Goal: Task Accomplishment & Management: Complete application form

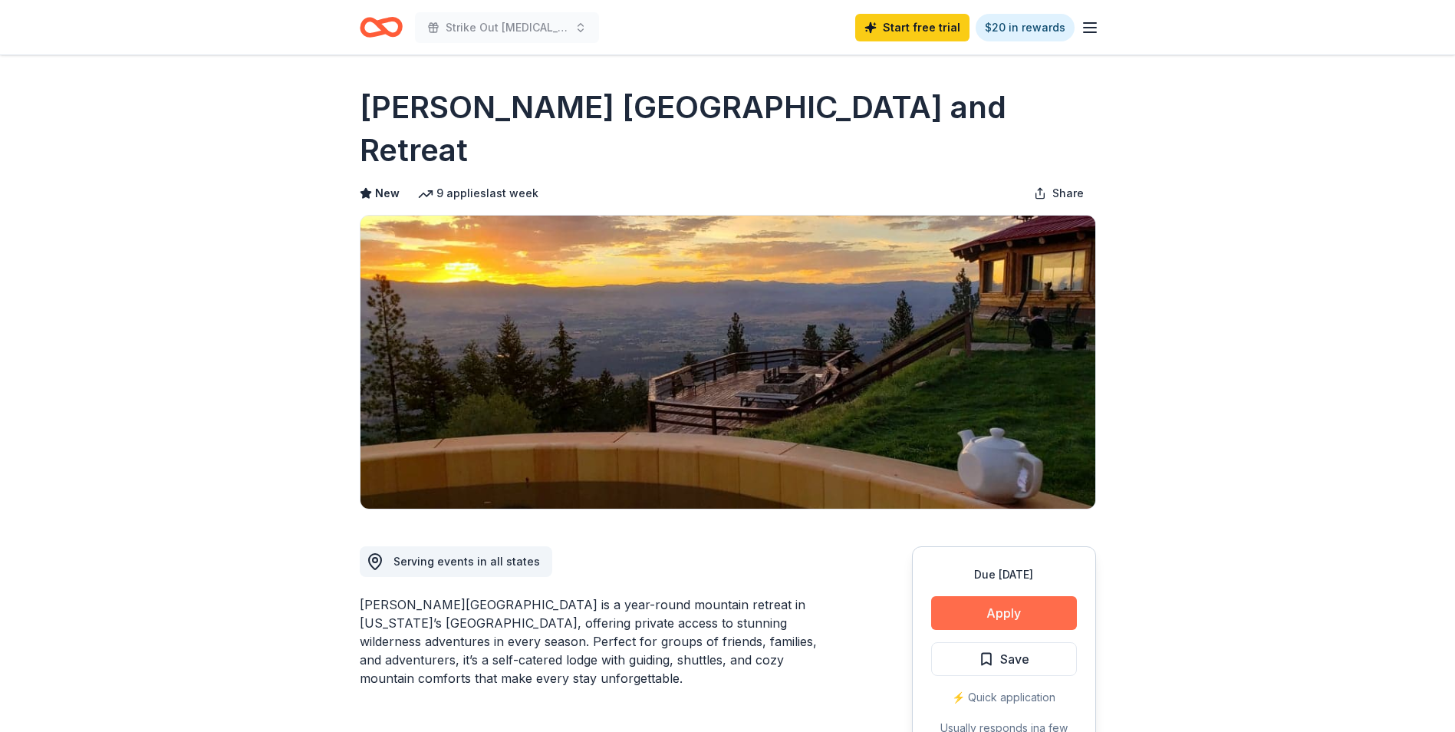
click at [1039, 596] on button "Apply" at bounding box center [1004, 613] width 146 height 34
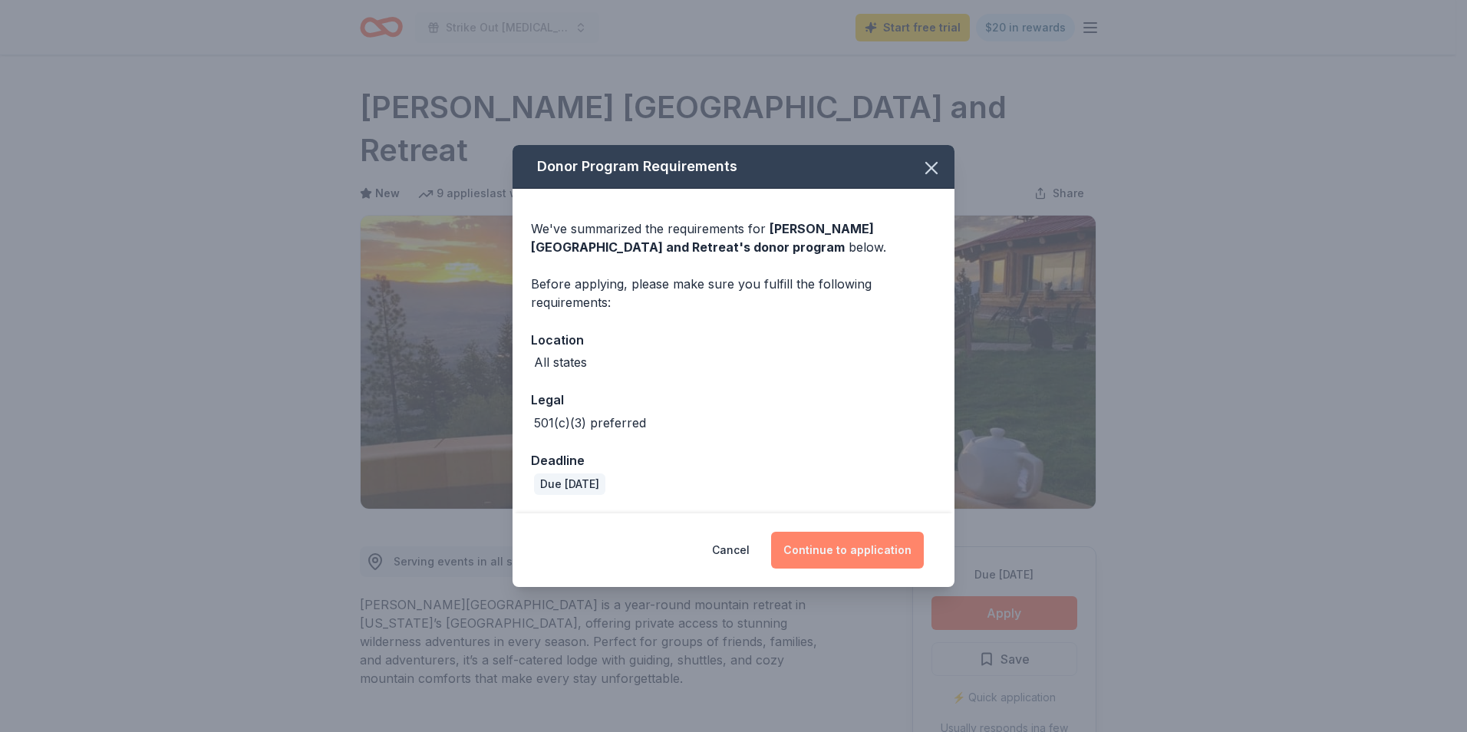
click at [860, 557] on button "Continue to application" at bounding box center [847, 550] width 153 height 37
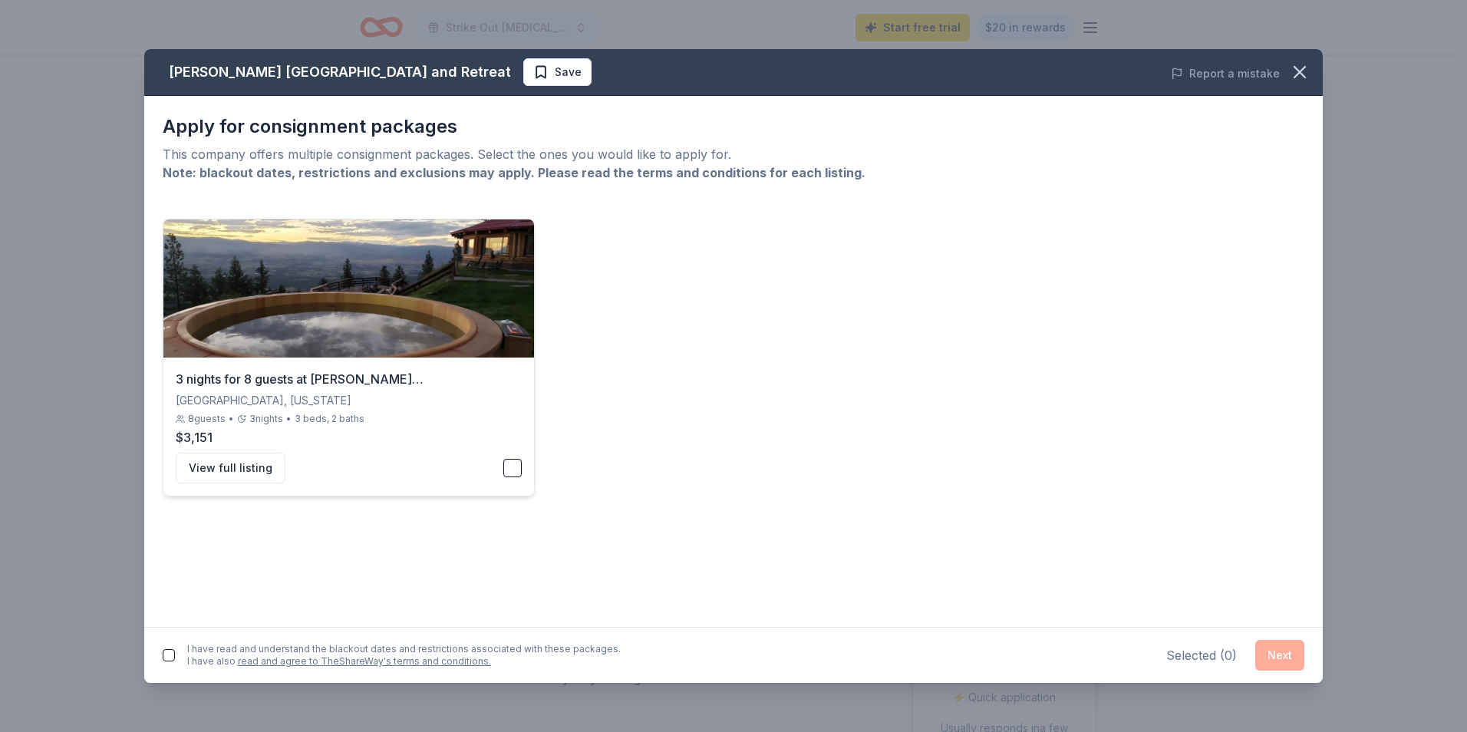
click at [510, 469] on button "button" at bounding box center [512, 468] width 18 height 18
click at [1277, 650] on button "Next" at bounding box center [1279, 655] width 49 height 31
click at [168, 655] on button "button" at bounding box center [169, 652] width 12 height 12
click at [1278, 648] on button "Next" at bounding box center [1279, 652] width 49 height 31
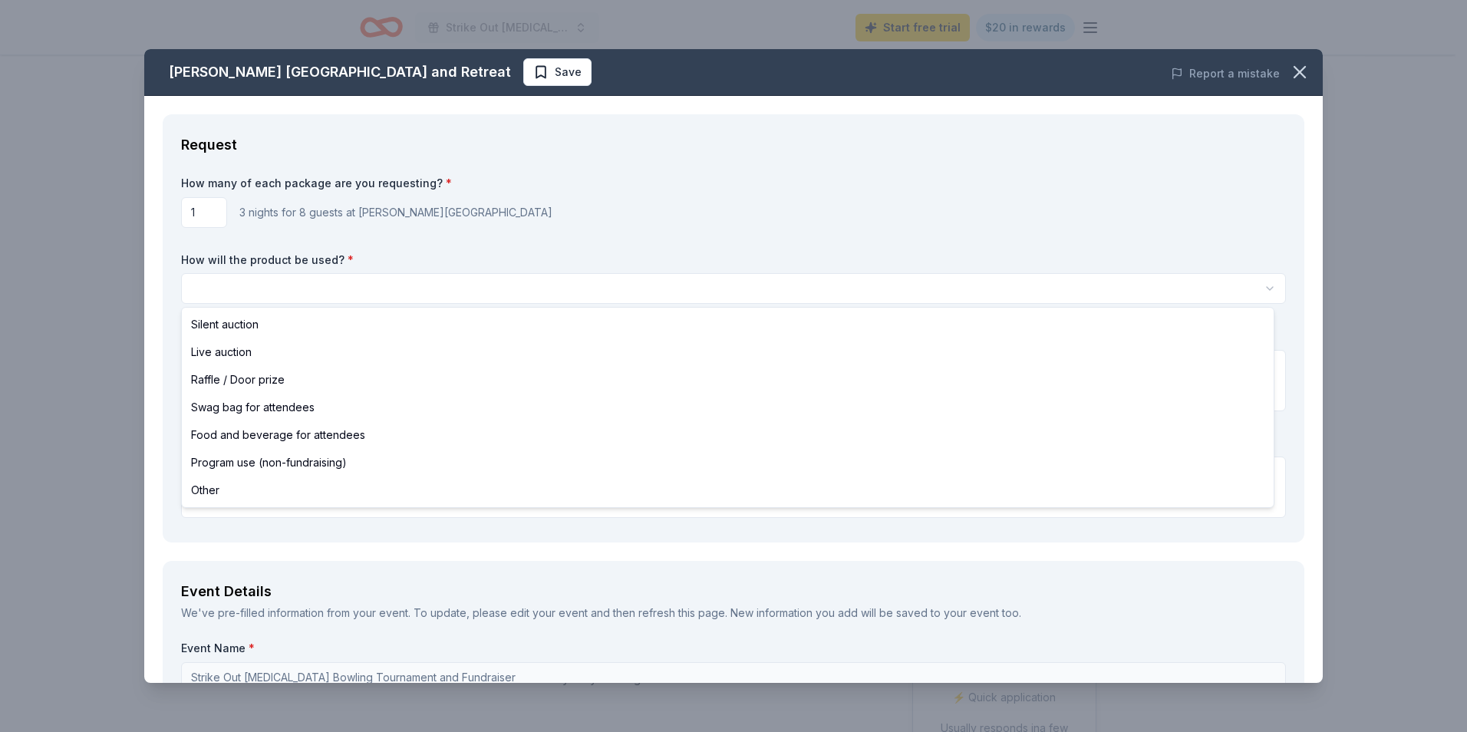
click at [387, 295] on html "Strike Out [MEDICAL_DATA] Bowling Tournament and Fundraiser Start free trial $2…" at bounding box center [733, 366] width 1467 height 732
select select "silentAuction"
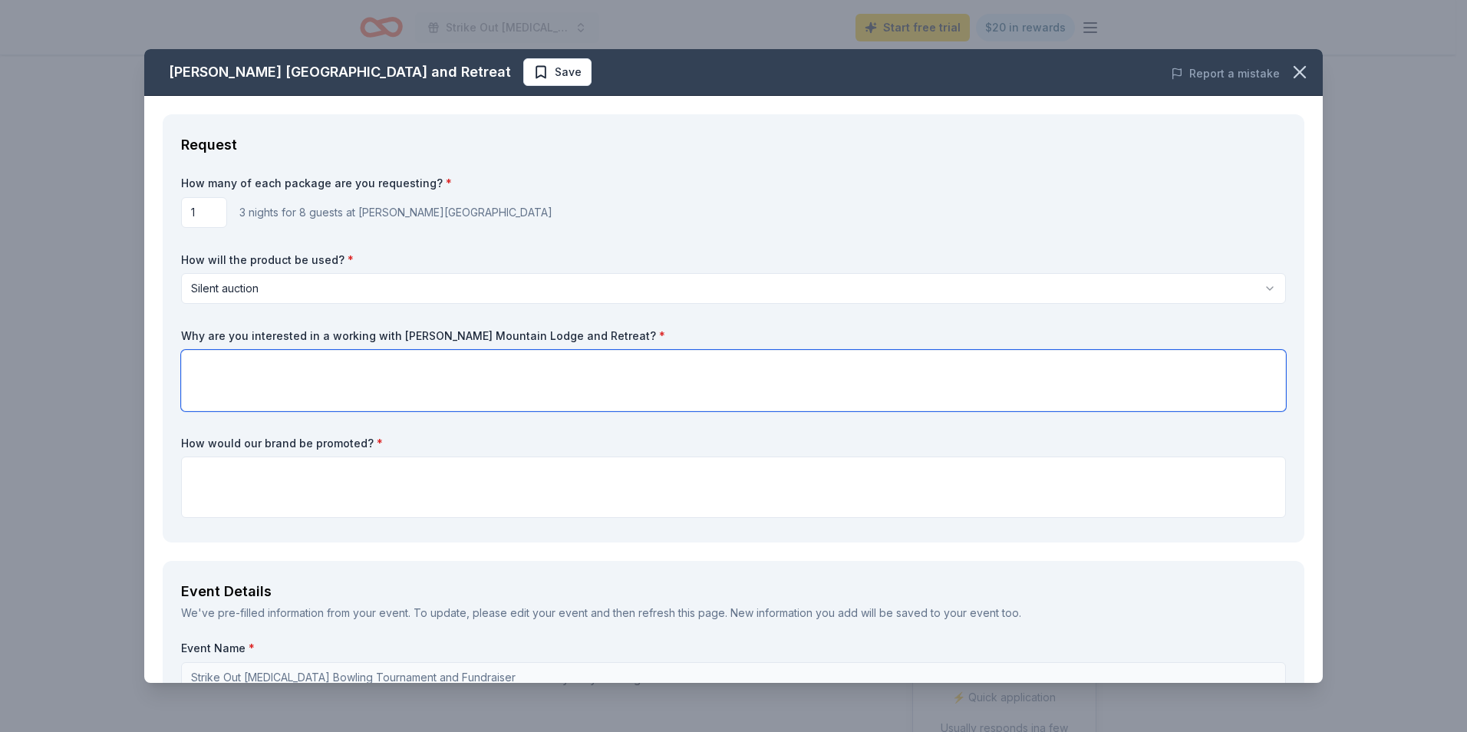
click at [326, 395] on textarea at bounding box center [733, 380] width 1105 height 61
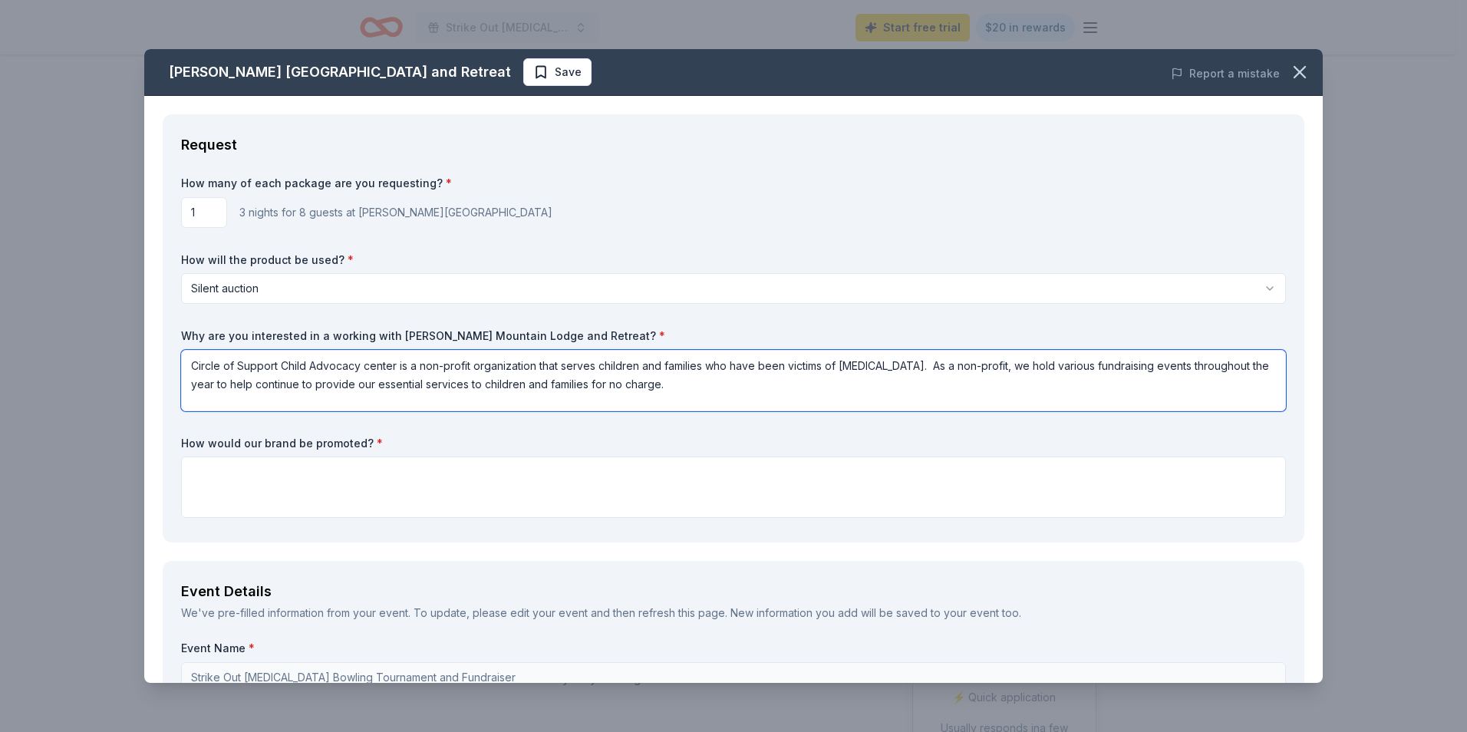
click at [704, 395] on textarea "Circle of Support Child Advocacy center is a non-profit organization that serve…" at bounding box center [733, 380] width 1105 height 61
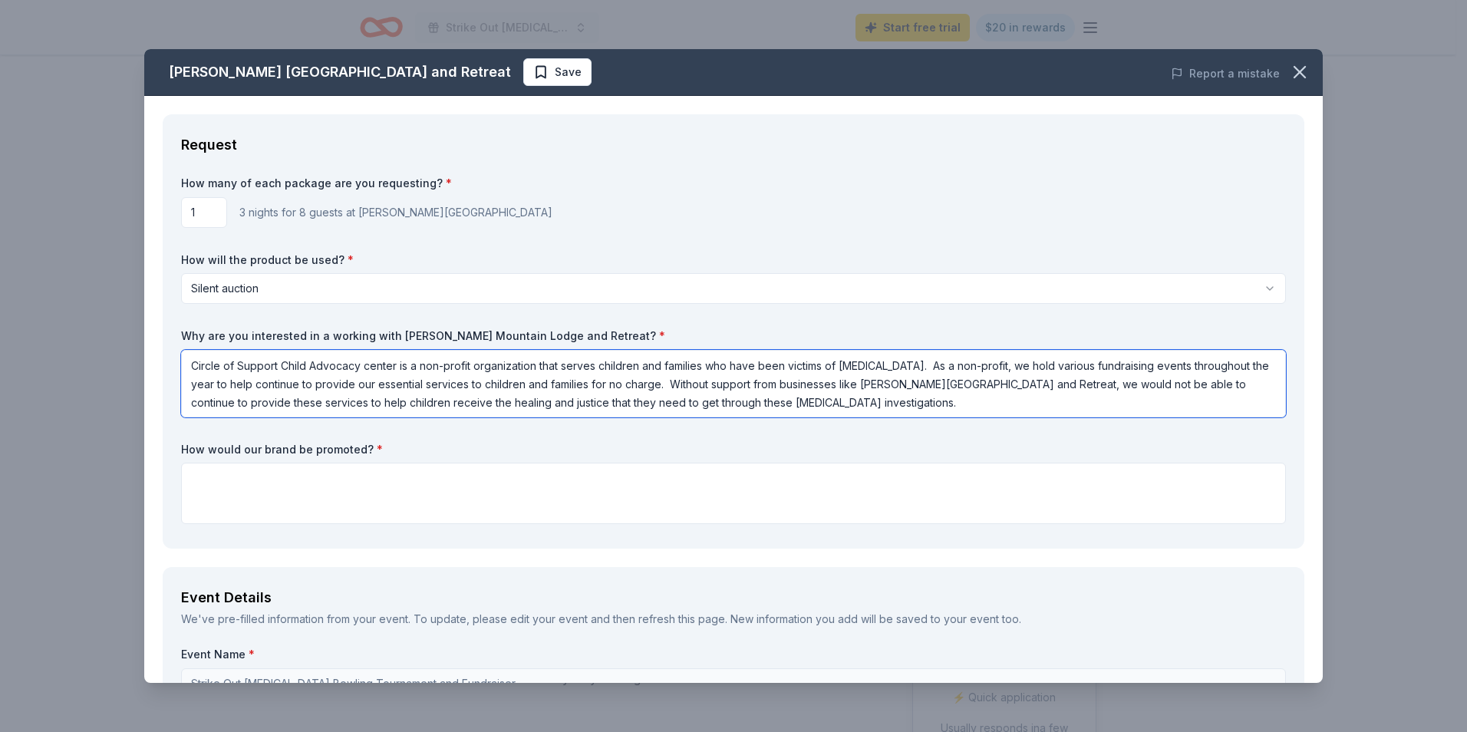
type textarea "Circle of Support Child Advocacy center is a non-profit organization that serve…"
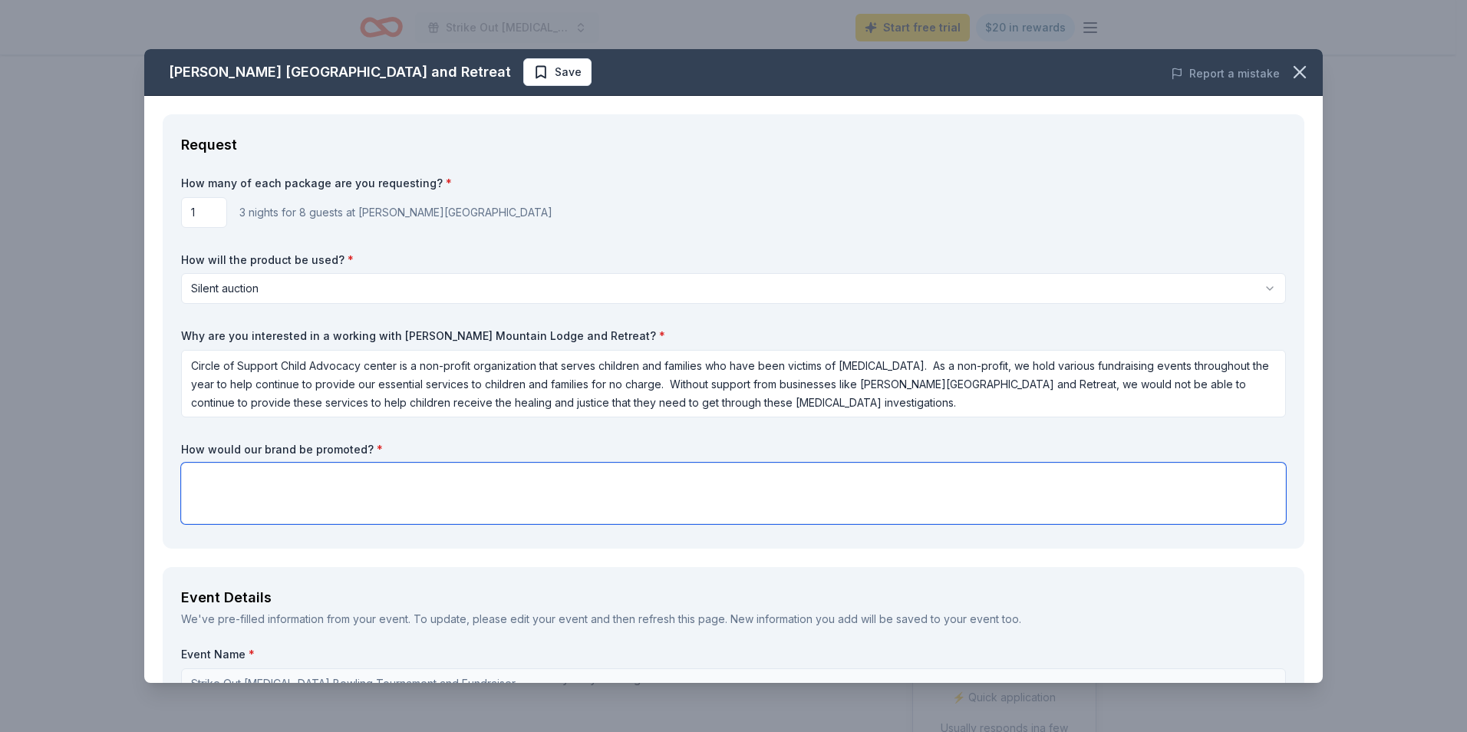
click at [427, 470] on textarea at bounding box center [733, 493] width 1105 height 61
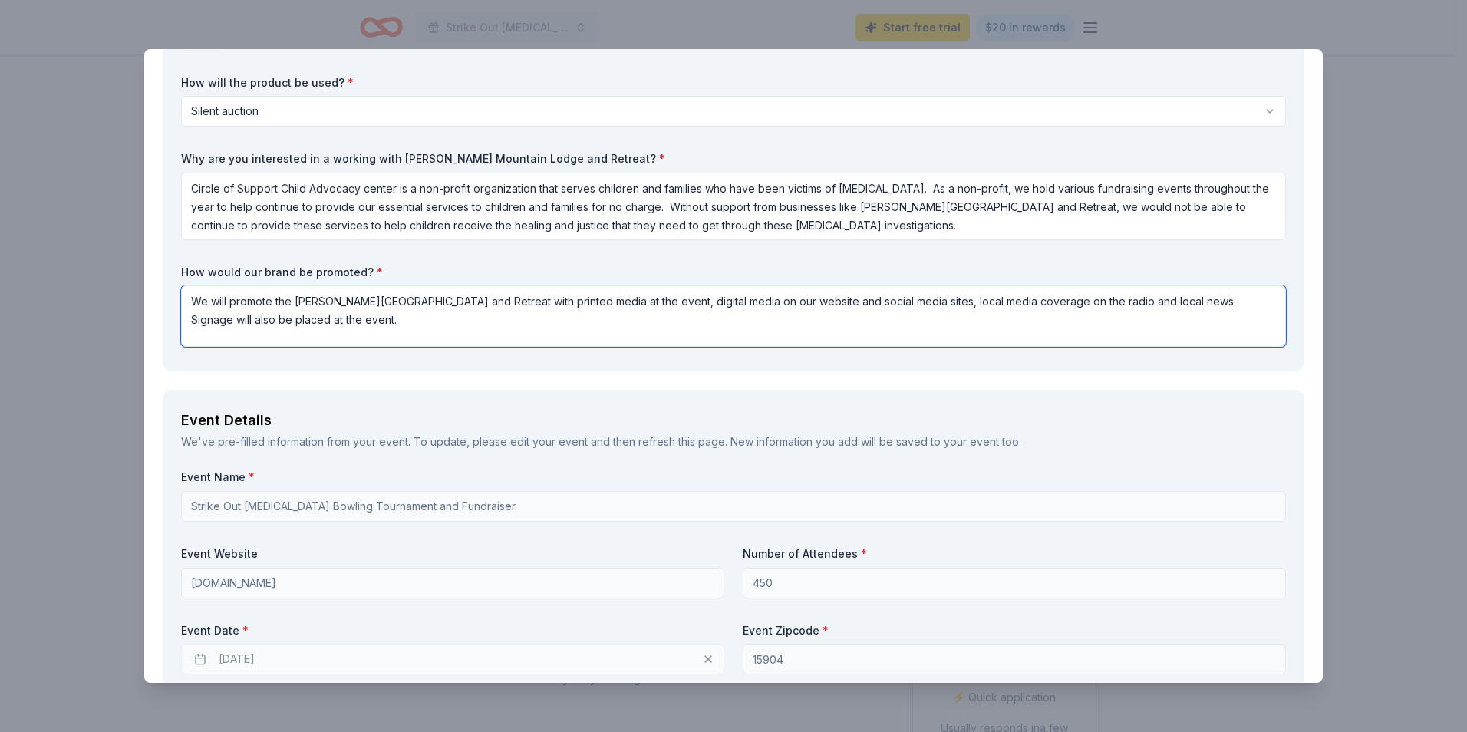
scroll to position [307, 0]
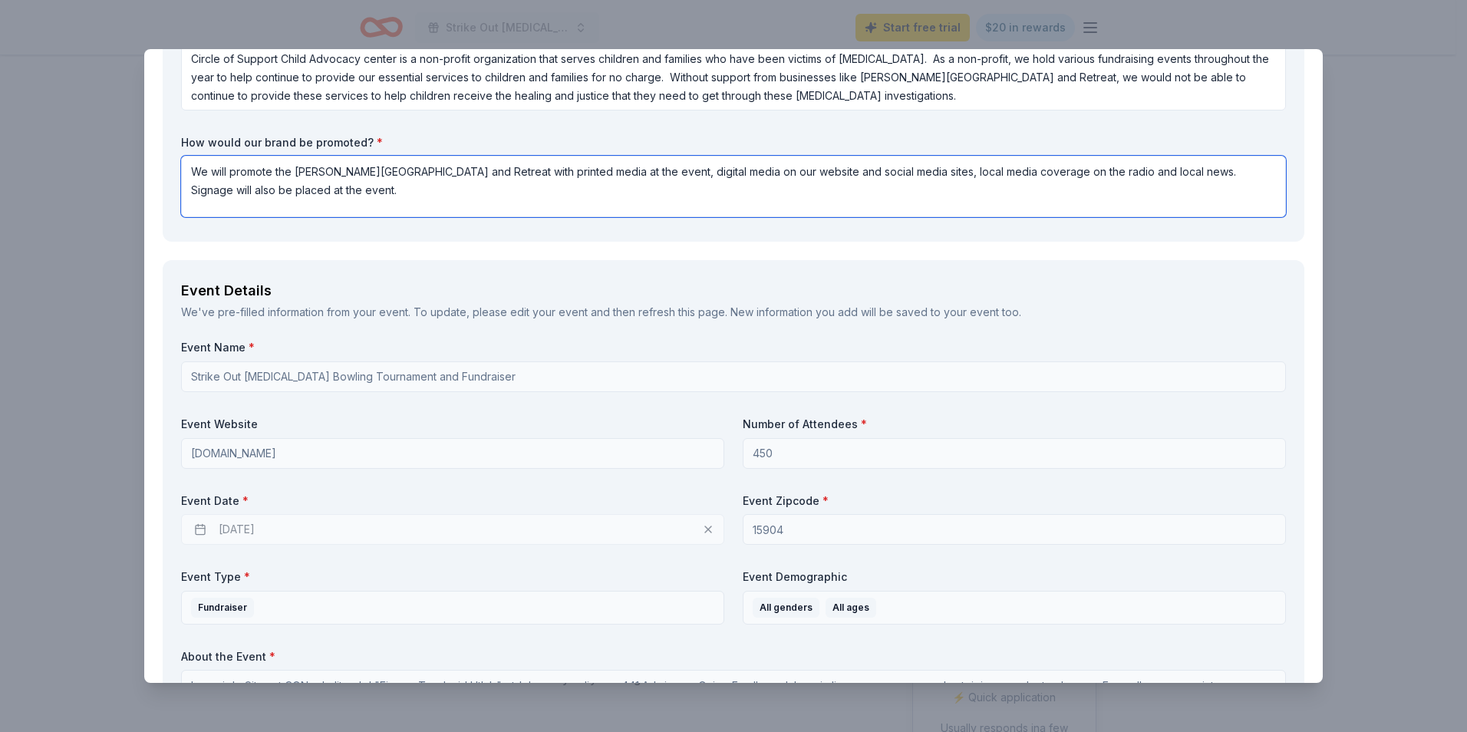
type textarea "We will promote the [PERSON_NAME][GEOGRAPHIC_DATA] and Retreat with printed med…"
click at [199, 525] on div "[DATE]" at bounding box center [452, 529] width 543 height 31
click at [707, 529] on div "[DATE]" at bounding box center [452, 529] width 543 height 31
click at [702, 527] on div "[DATE]" at bounding box center [452, 529] width 543 height 31
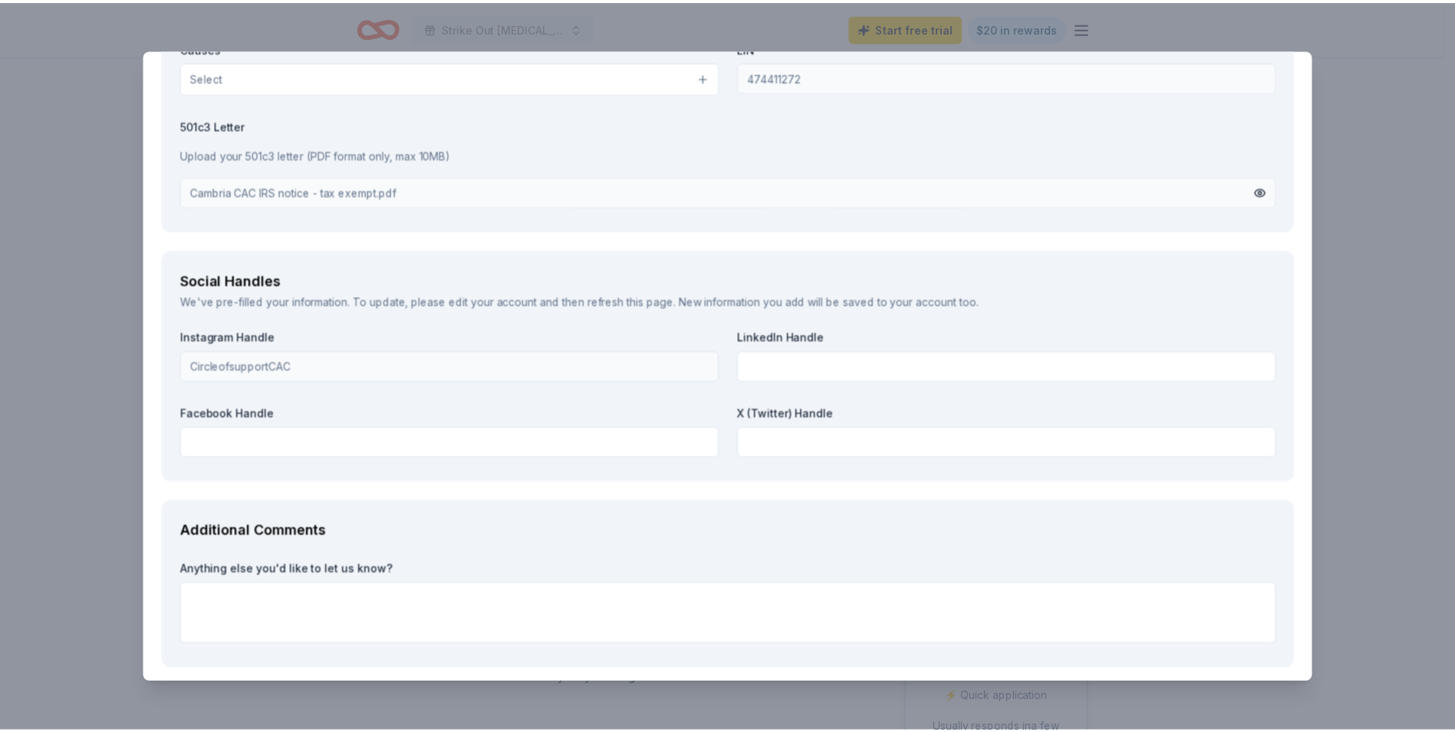
scroll to position [1831, 0]
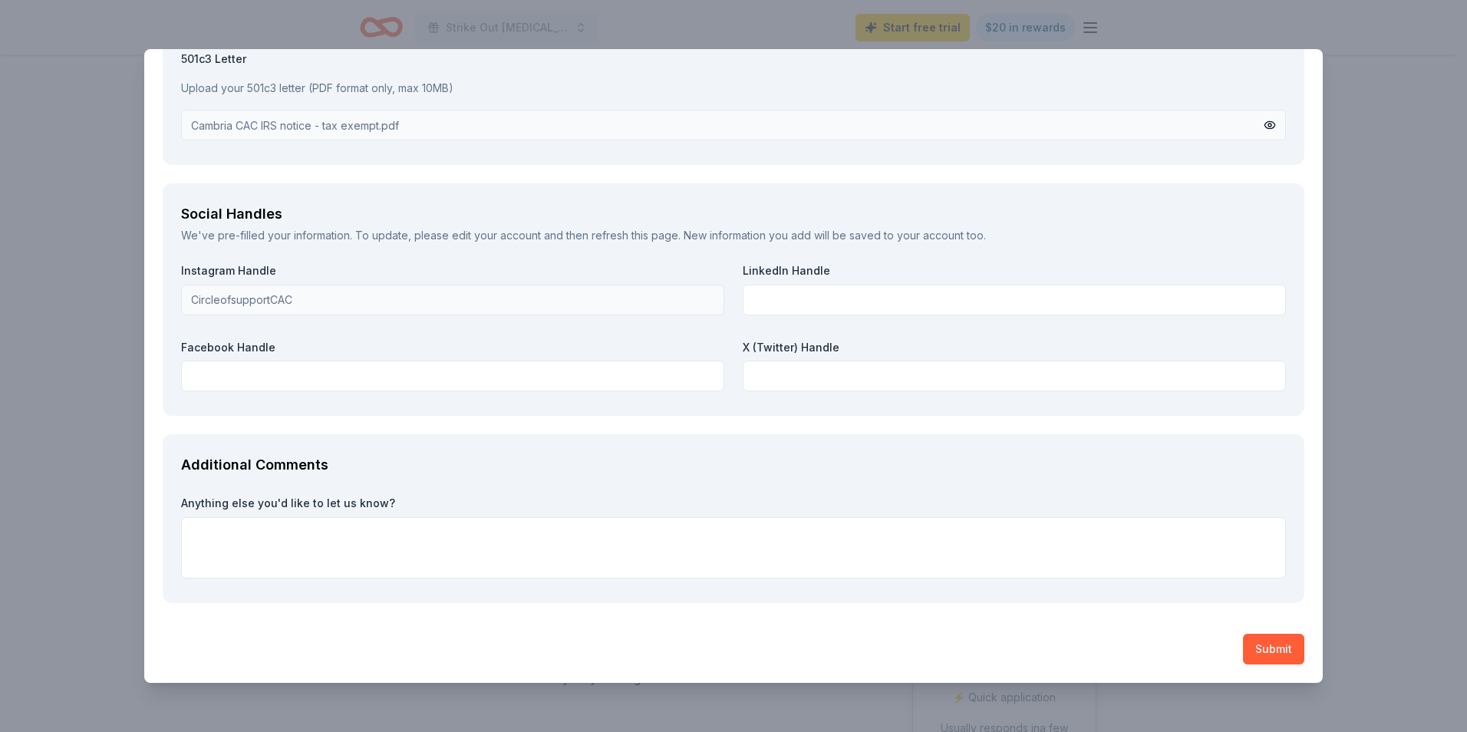
click at [1253, 643] on button "Submit" at bounding box center [1273, 649] width 61 height 31
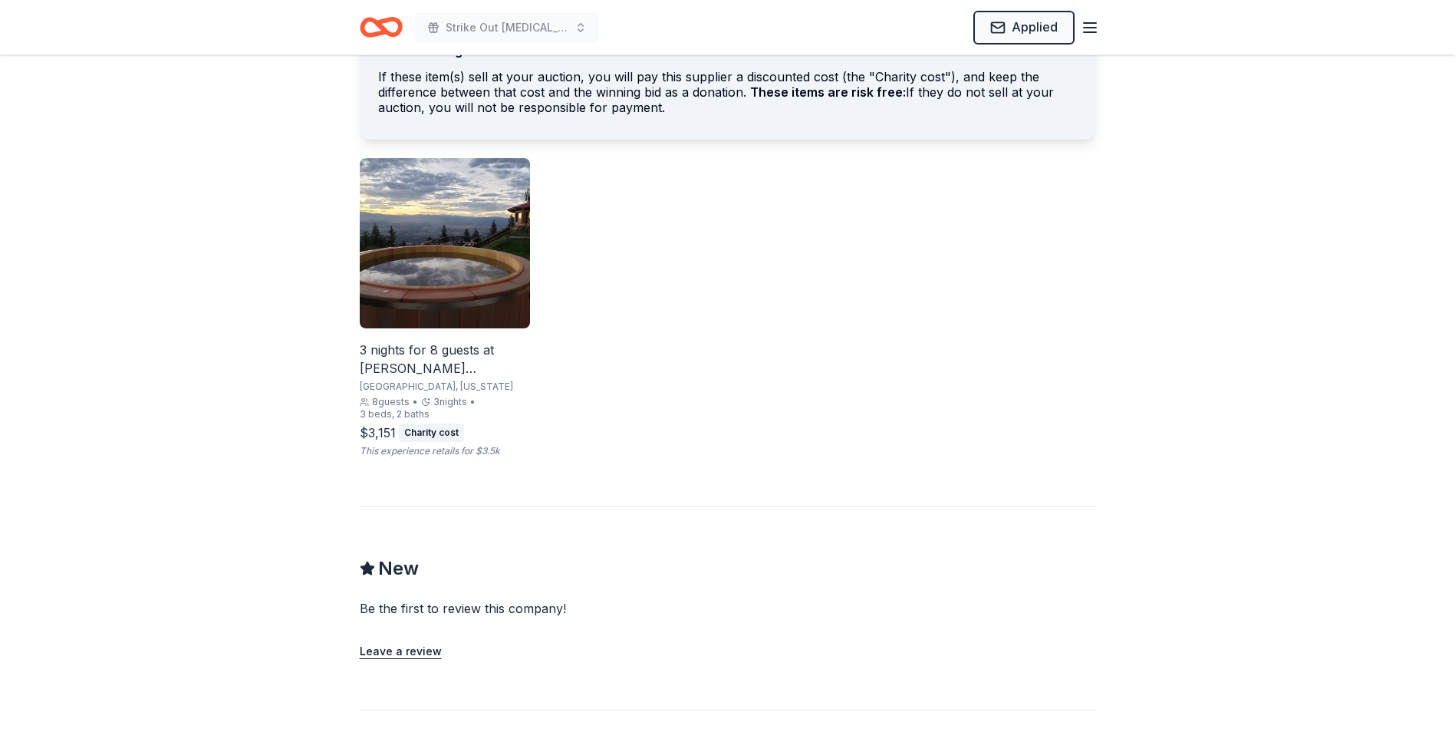
scroll to position [888, 0]
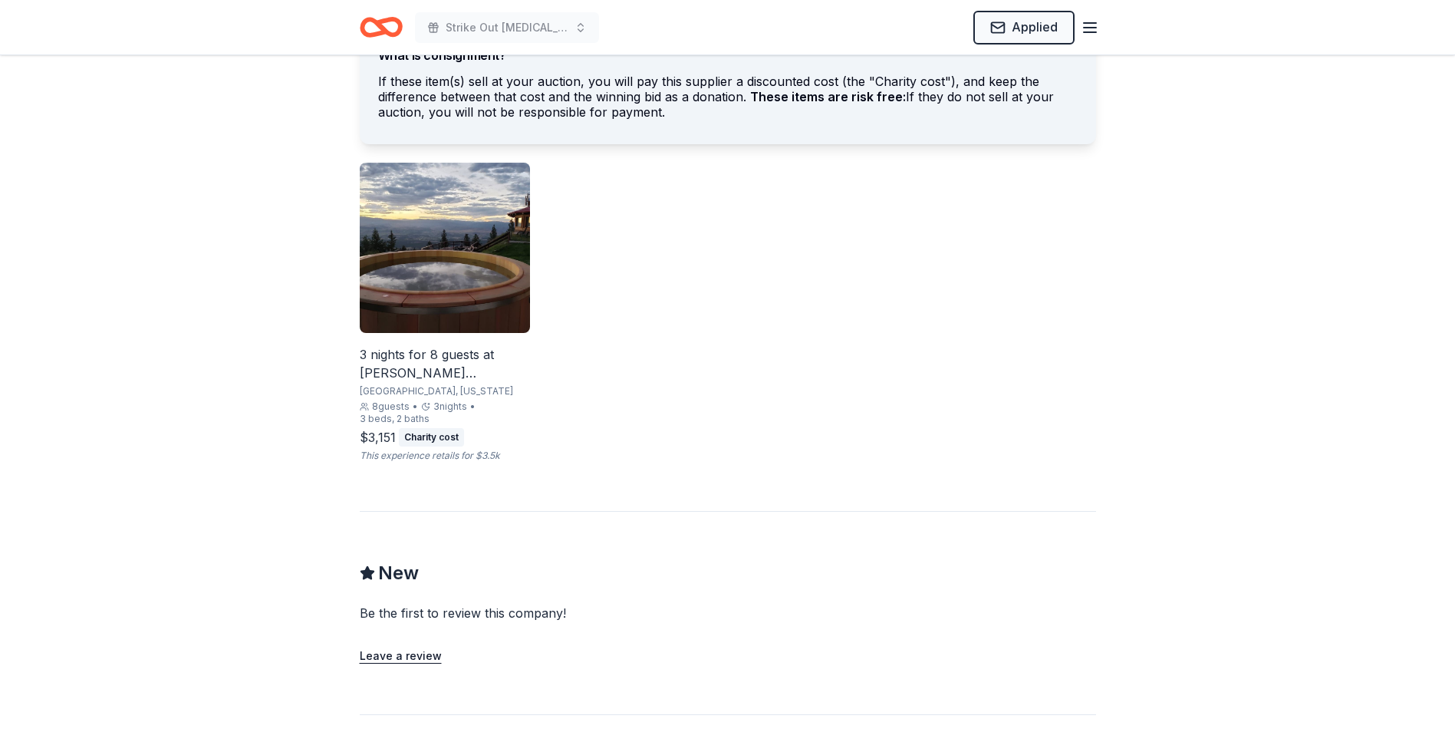
click at [1087, 29] on icon "button" at bounding box center [1090, 27] width 18 height 18
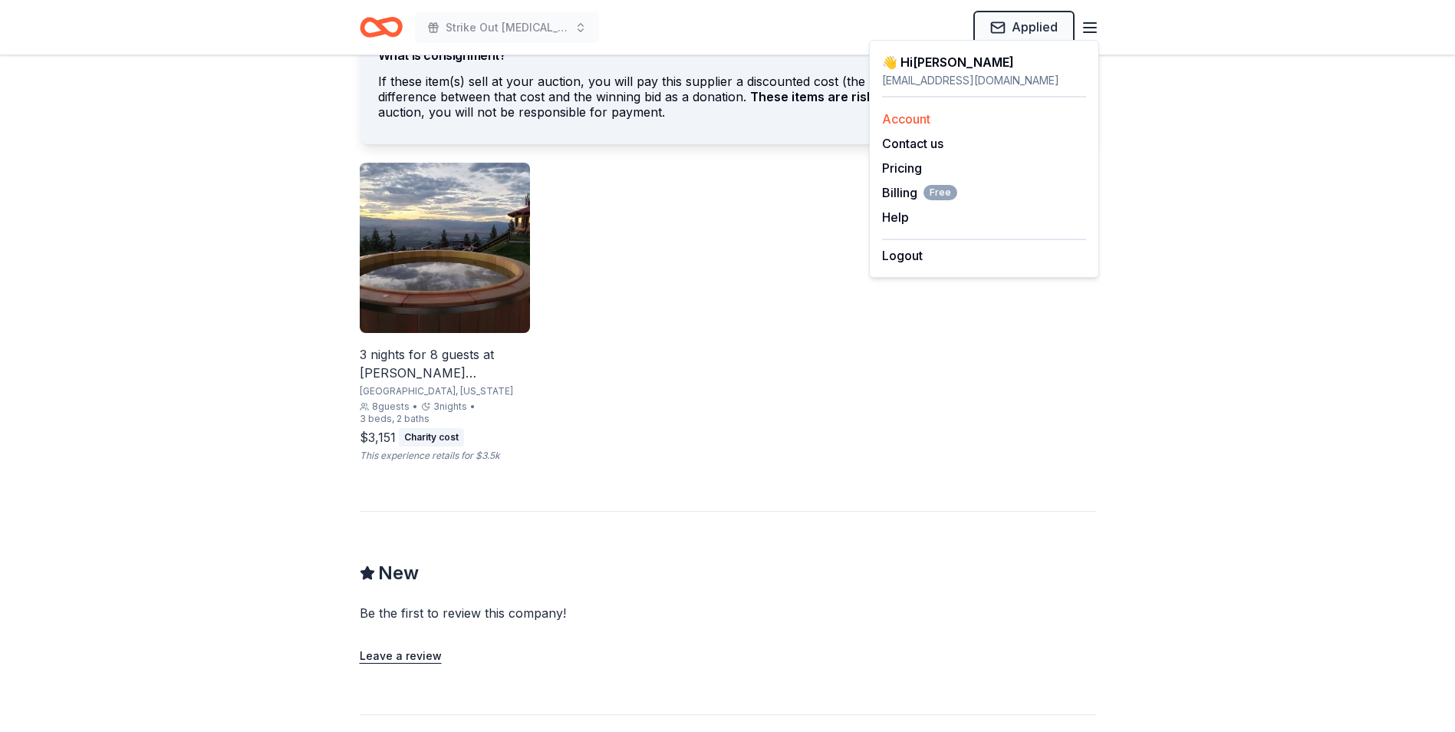
click at [902, 120] on link "Account" at bounding box center [906, 118] width 48 height 15
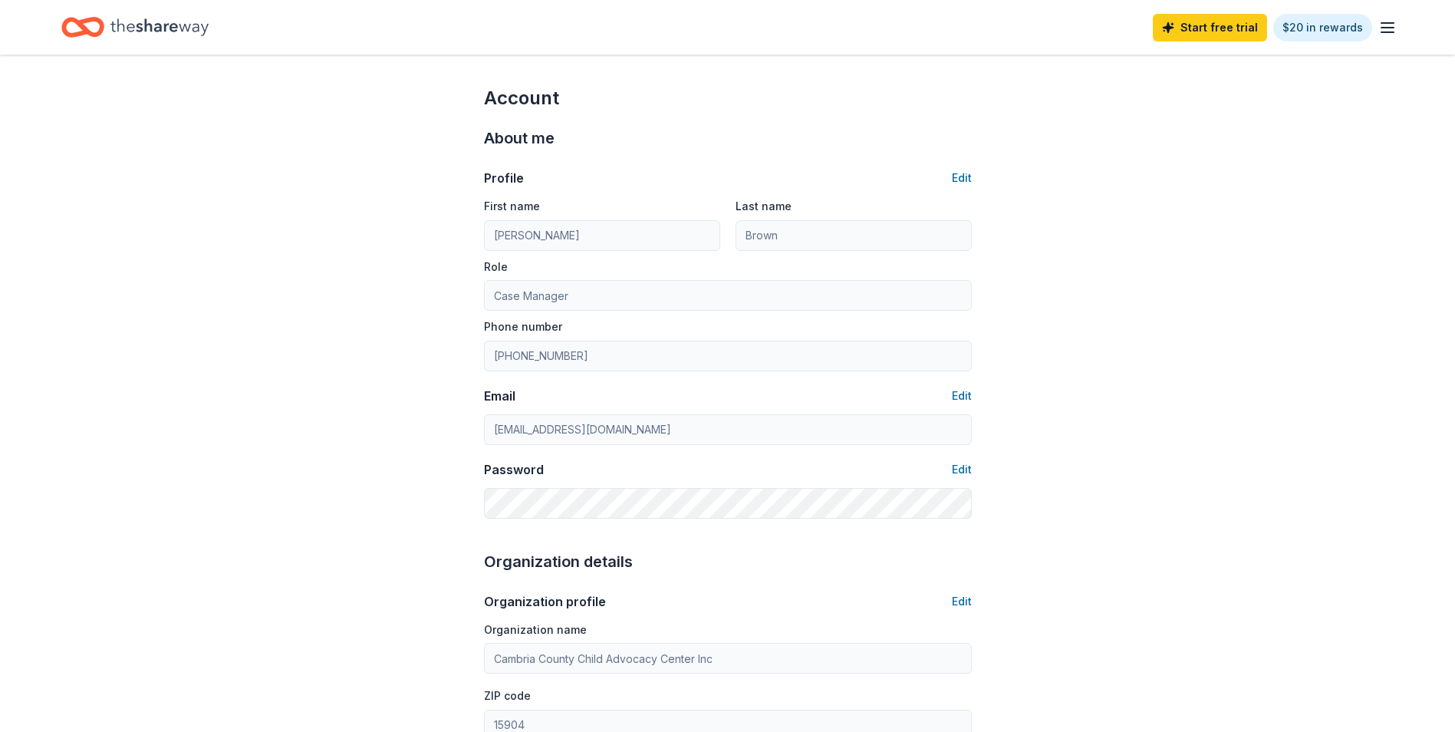
click at [1389, 23] on line "button" at bounding box center [1388, 23] width 12 height 0
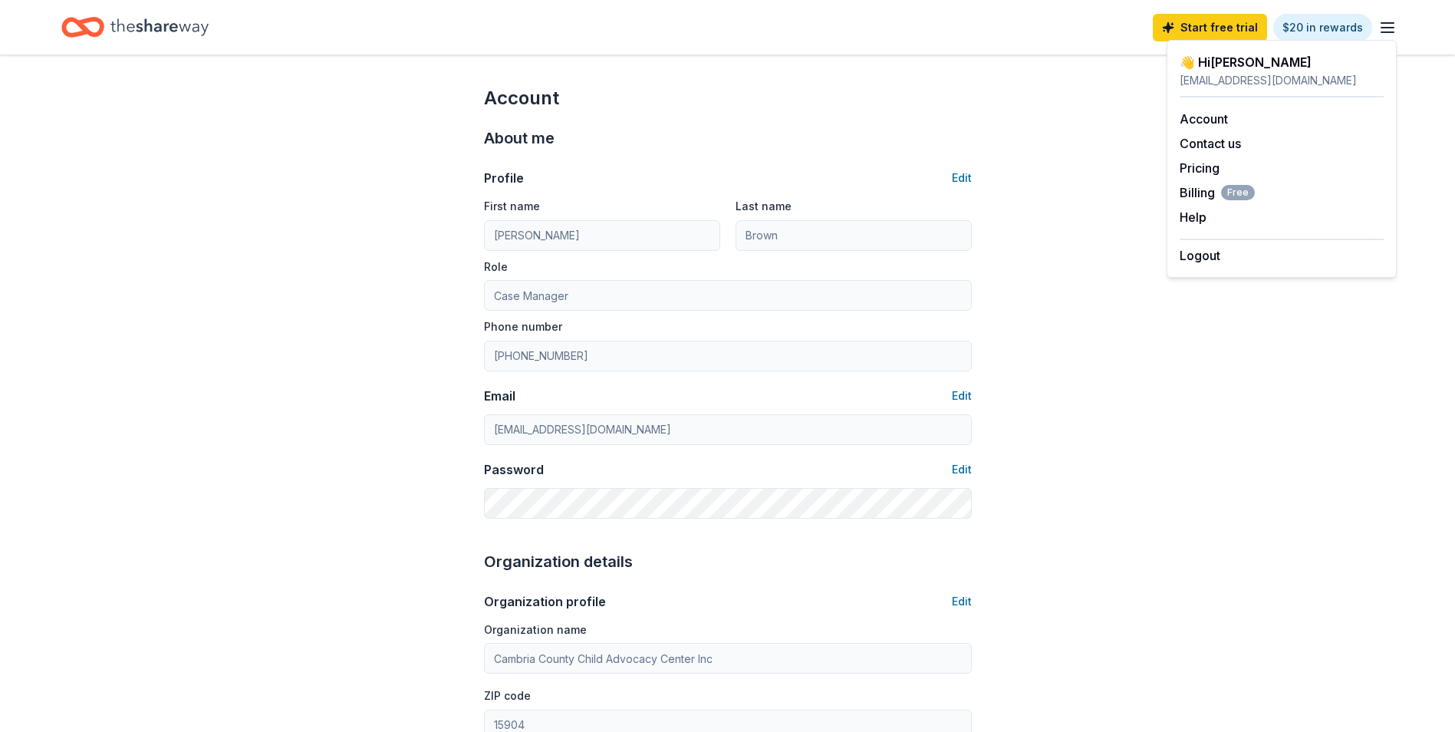
click at [1241, 64] on div "👋 Hi [PERSON_NAME]" at bounding box center [1282, 62] width 204 height 18
click at [130, 20] on icon "Home" at bounding box center [159, 27] width 98 height 31
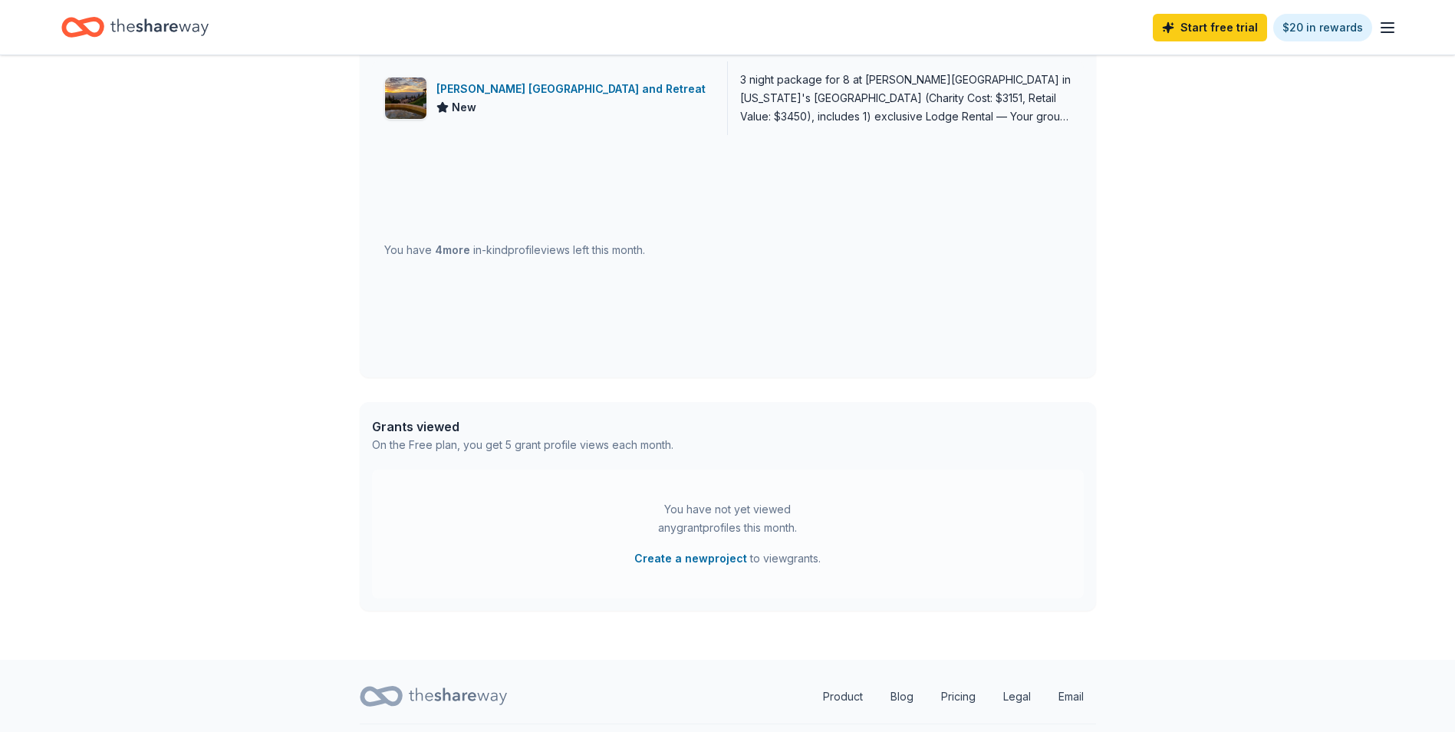
scroll to position [505, 0]
